Goal: Information Seeking & Learning: Learn about a topic

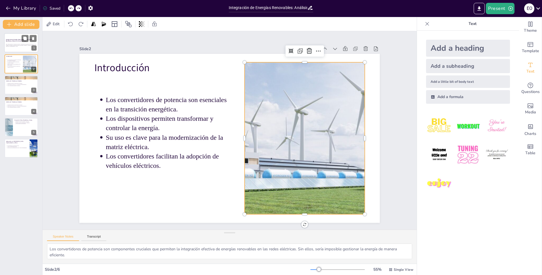
click at [21, 44] on p "Este trabajo explora la importancia de los convertidores de potencia en la inte…" at bounding box center [21, 45] width 31 height 3
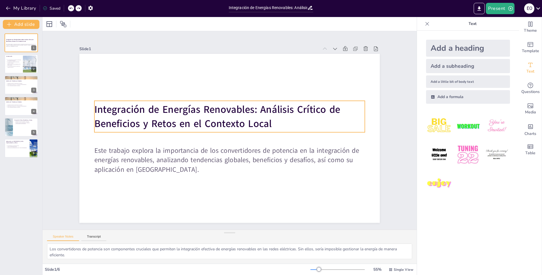
click at [144, 111] on strong "Integración de Energías Renovables: Análisis Crítico de Beneficios y Retos en e…" at bounding box center [217, 116] width 246 height 27
click at [144, 111] on span "Integración de Energías Renovables: Análisis Crítico de Beneficios y Retos en e…" at bounding box center [217, 116] width 246 height 27
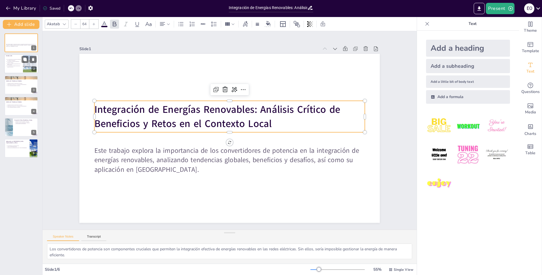
click at [20, 68] on div at bounding box center [21, 63] width 34 height 19
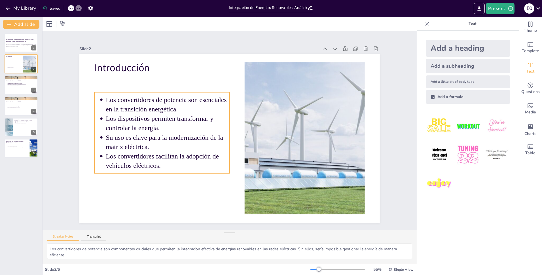
click at [141, 124] on p "Los dispositivos permiten transformar y controlar la energía." at bounding box center [167, 123] width 123 height 19
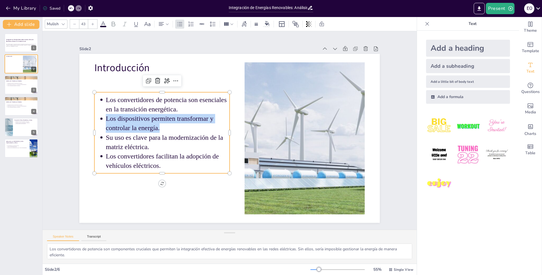
click at [141, 124] on span "Los dispositivos permiten transformar y controlar la energía." at bounding box center [160, 123] width 108 height 17
click at [115, 107] on span "Los convertidores de potencia son esenciales en la transición energética." at bounding box center [166, 104] width 121 height 17
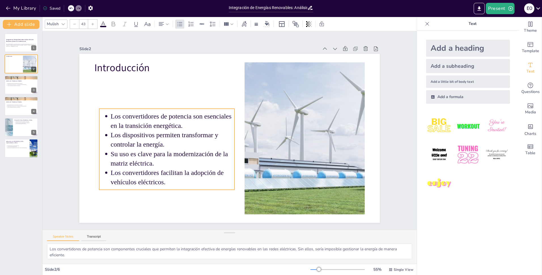
drag, startPoint x: 102, startPoint y: 98, endPoint x: 104, endPoint y: 110, distance: 12.4
click at [111, 112] on span "Los convertidores de potencia son esenciales en la transición energética." at bounding box center [171, 120] width 121 height 17
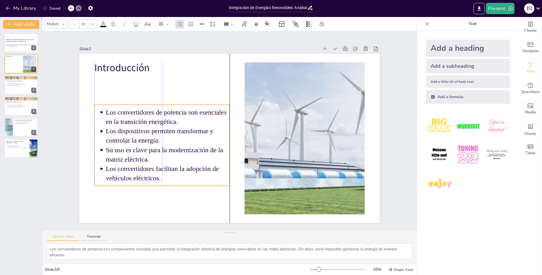
drag, startPoint x: 102, startPoint y: 111, endPoint x: 100, endPoint y: 108, distance: 2.9
click at [100, 108] on ul "Los convertidores de potencia son esenciales en la transición energética. Los d…" at bounding box center [161, 144] width 135 height 75
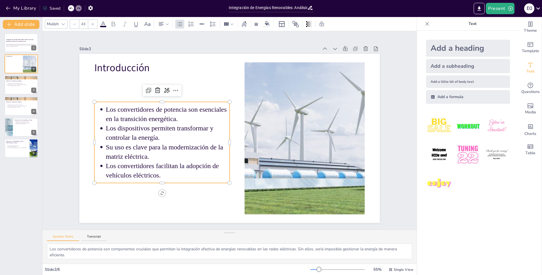
click at [106, 108] on span "Los convertidores de potencia son esenciales en la transición energética." at bounding box center [166, 114] width 121 height 17
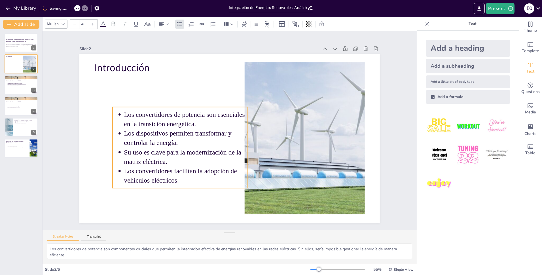
drag, startPoint x: 101, startPoint y: 106, endPoint x: 117, endPoint y: 112, distance: 16.7
click at [124, 112] on span "Los convertidores de potencia son esenciales en la transición energética." at bounding box center [184, 119] width 121 height 17
click at [121, 113] on span "Los convertidores de potencia son esenciales en la transición energética." at bounding box center [181, 119] width 121 height 17
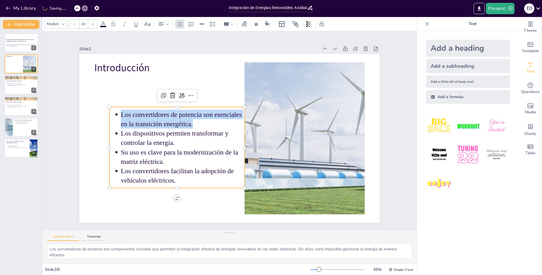
click at [121, 113] on span "Los convertidores de potencia son esenciales en la transición energética." at bounding box center [181, 119] width 121 height 17
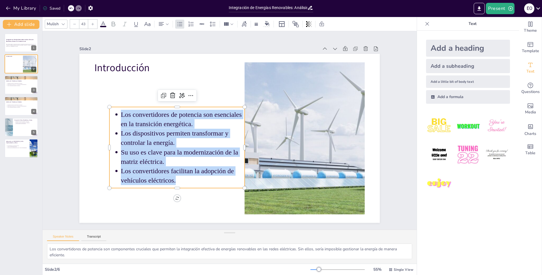
copy ul "Los convertidores de potencia son esenciales en la transición energética. Los d…"
click at [17, 81] on p "Análisis de Tendencias Globales" at bounding box center [21, 81] width 31 height 2
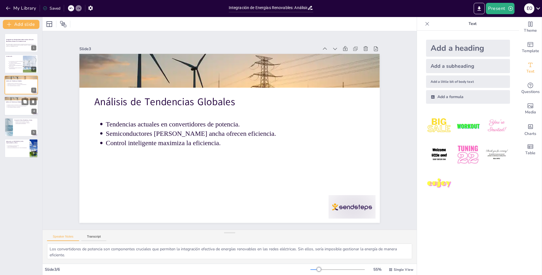
click at [20, 111] on div at bounding box center [21, 105] width 34 height 19
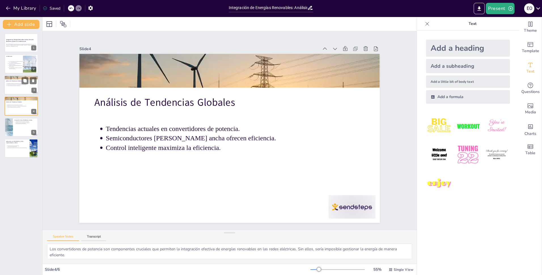
click at [18, 78] on div at bounding box center [21, 77] width 34 height 19
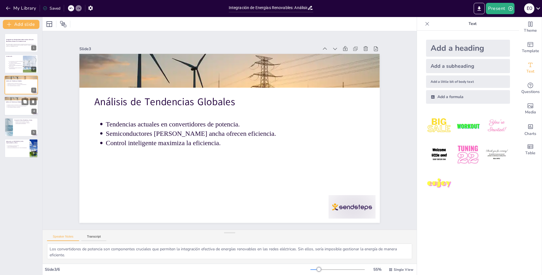
click at [15, 101] on p "Análisis de Tendencias Globales" at bounding box center [21, 102] width 31 height 2
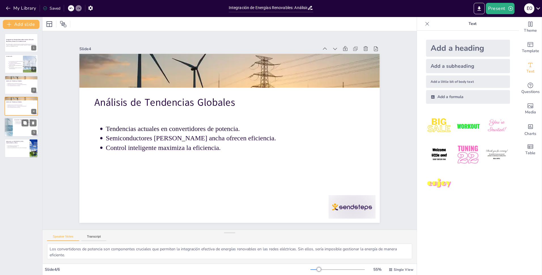
click at [17, 129] on div at bounding box center [21, 127] width 34 height 19
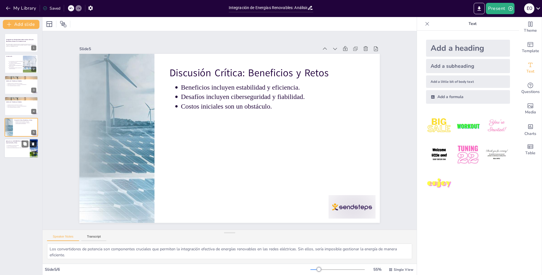
click at [31, 145] on button at bounding box center [33, 143] width 7 height 7
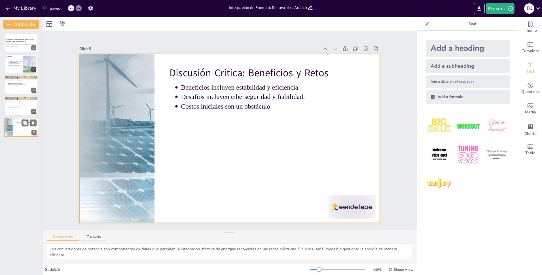
click at [23, 133] on div at bounding box center [21, 127] width 34 height 19
